Goal: Find specific page/section: Find specific page/section

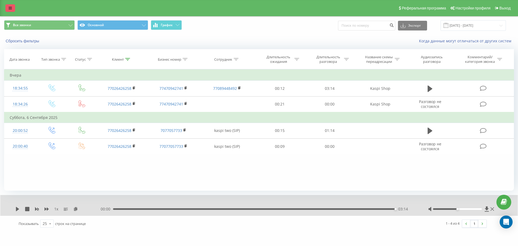
click at [11, 10] on icon at bounding box center [10, 8] width 3 height 4
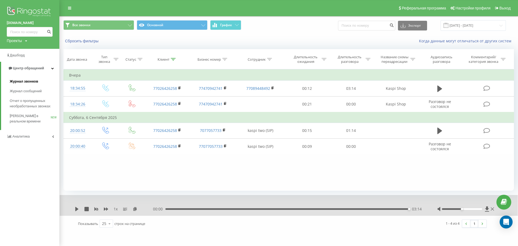
click at [39, 81] on link "Журнал звонков" at bounding box center [35, 82] width 50 height 10
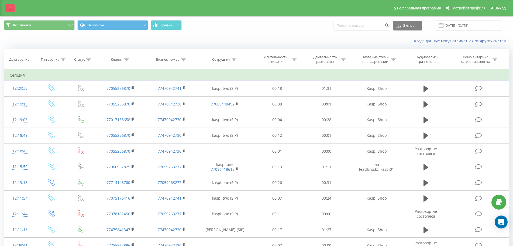
click at [5, 10] on link at bounding box center [10, 8] width 10 height 8
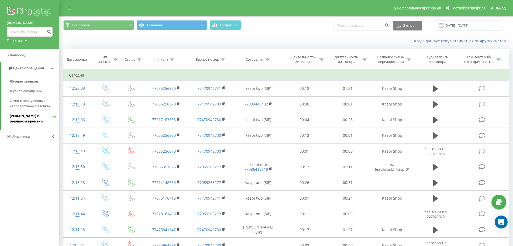
click at [25, 118] on span "[PERSON_NAME] в реальном времени" at bounding box center [30, 118] width 41 height 11
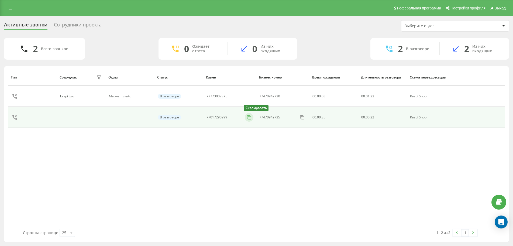
click at [248, 117] on rect at bounding box center [249, 117] width 3 height 3
